Goal: Task Accomplishment & Management: Understand process/instructions

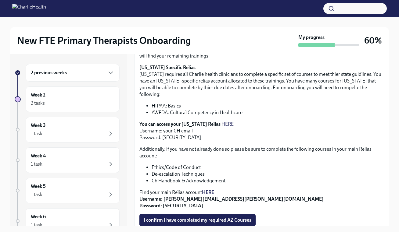
scroll to position [121, 0]
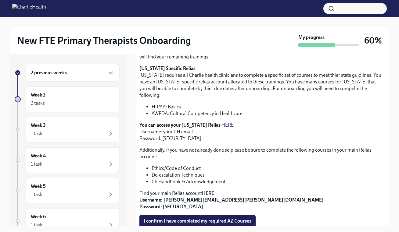
click at [97, 77] on div "2 previous weeks" at bounding box center [73, 73] width 94 height 18
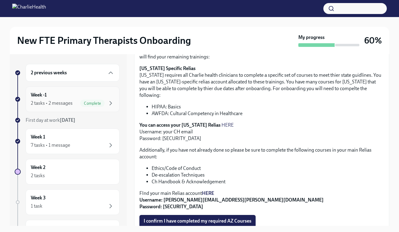
click at [88, 99] on div "Week -1 2 tasks • 2 messages Complete" at bounding box center [73, 99] width 84 height 15
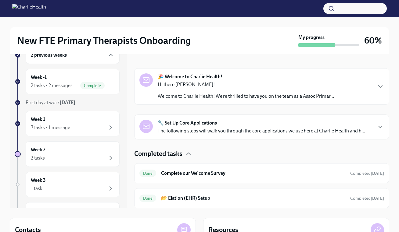
scroll to position [20, 0]
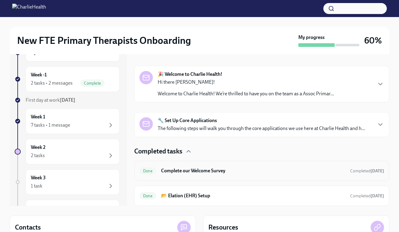
click at [208, 178] on div "Done Complete our Welcome Survey Completed [DATE]" at bounding box center [261, 171] width 255 height 20
click at [214, 170] on h6 "Complete our Welcome Survey" at bounding box center [253, 171] width 184 height 7
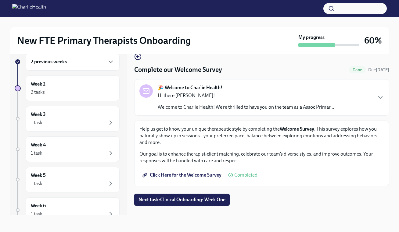
click at [205, 175] on span "Click Here for the Welcome Survey" at bounding box center [183, 175] width 78 height 6
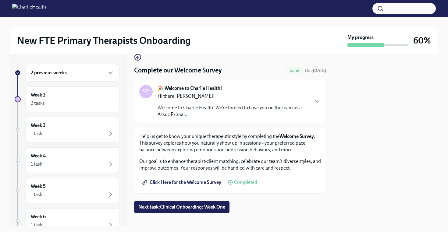
scroll to position [17, 0]
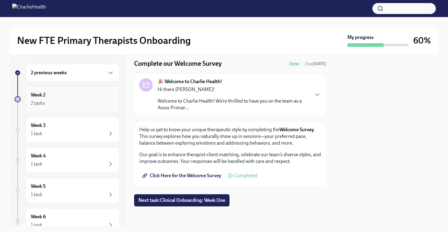
click at [110, 100] on icon "button" at bounding box center [110, 103] width 7 height 7
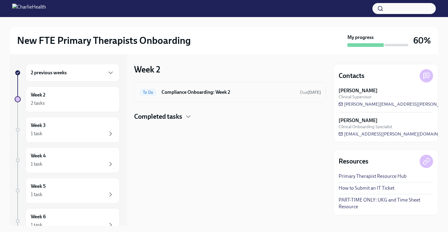
click at [210, 97] on div "To Do Compliance Onboarding: Week 2 Due [DATE]" at bounding box center [230, 92] width 192 height 20
click at [208, 90] on h6 "Compliance Onboarding: Week 2" at bounding box center [229, 92] width 134 height 7
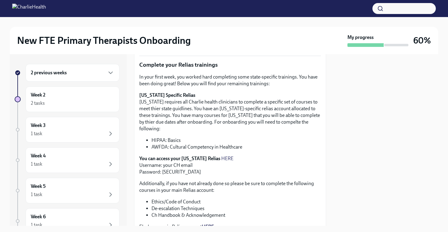
scroll to position [109, 0]
